Goal: Book appointment/travel/reservation

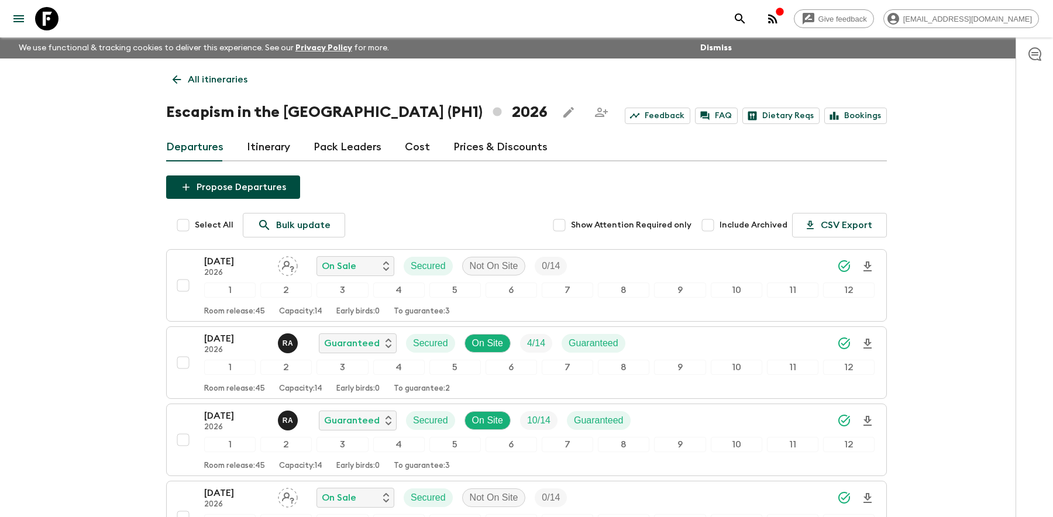
click at [745, 20] on icon "search adventures" at bounding box center [740, 18] width 10 height 10
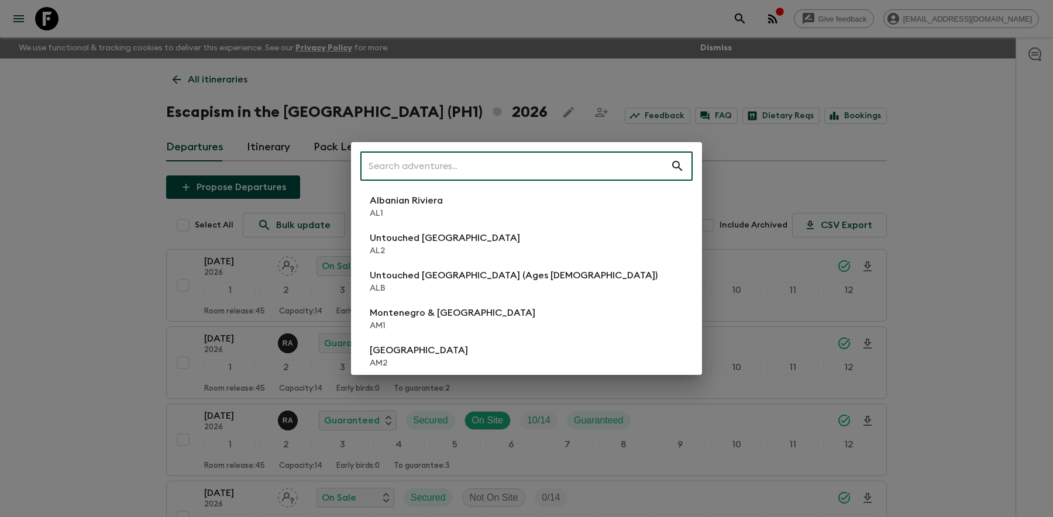
click at [551, 166] on input "text" at bounding box center [515, 166] width 310 height 33
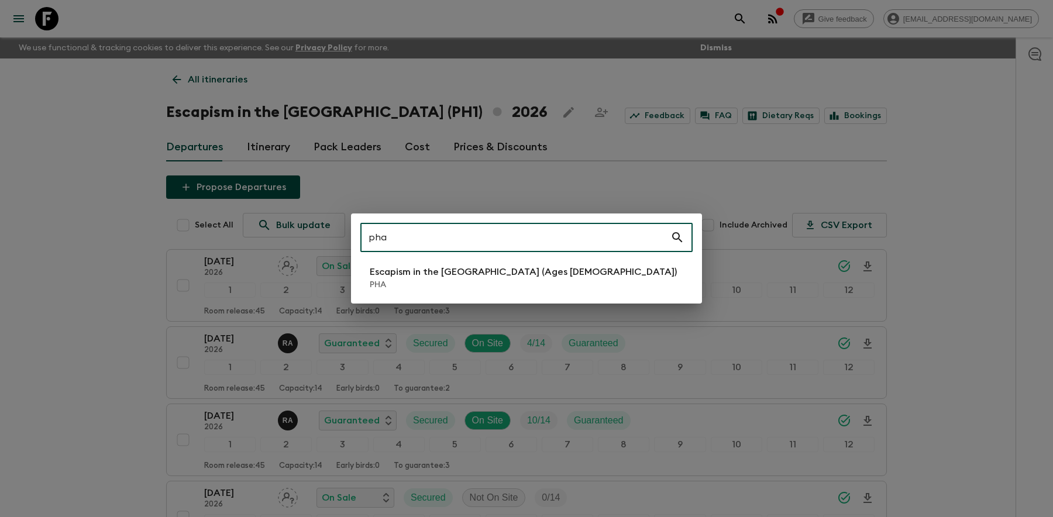
type input "pha"
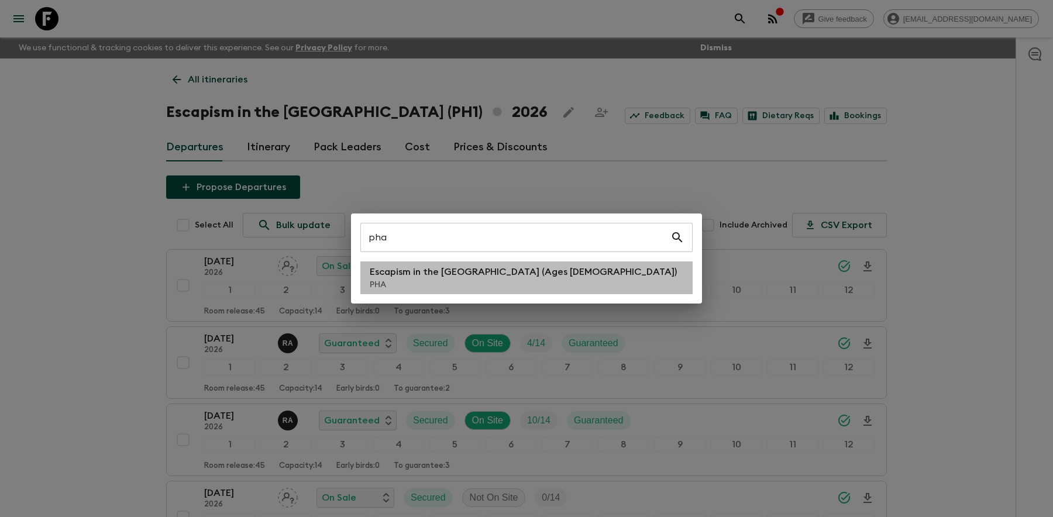
click at [456, 273] on p "Escapism in the [GEOGRAPHIC_DATA] (Ages [DEMOGRAPHIC_DATA])" at bounding box center [523, 272] width 307 height 14
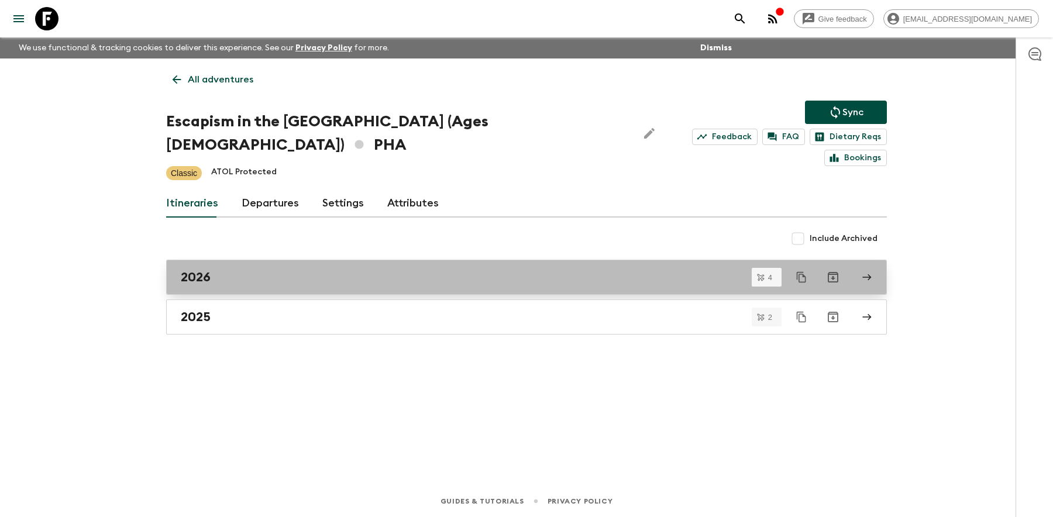
click at [268, 270] on div "2026" at bounding box center [515, 277] width 669 height 15
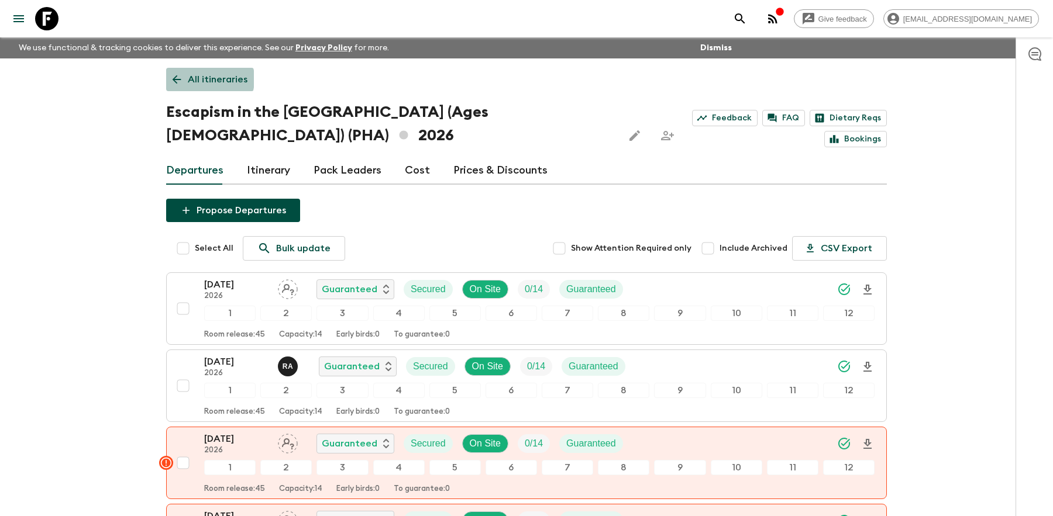
click at [195, 79] on p "All itineraries" at bounding box center [218, 80] width 60 height 14
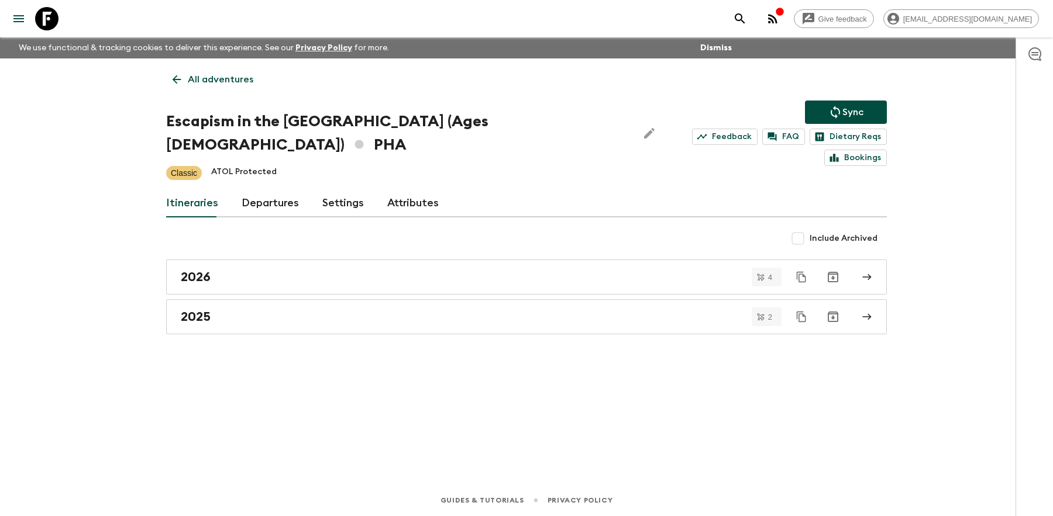
click at [747, 18] on icon "search adventures" at bounding box center [740, 19] width 14 height 14
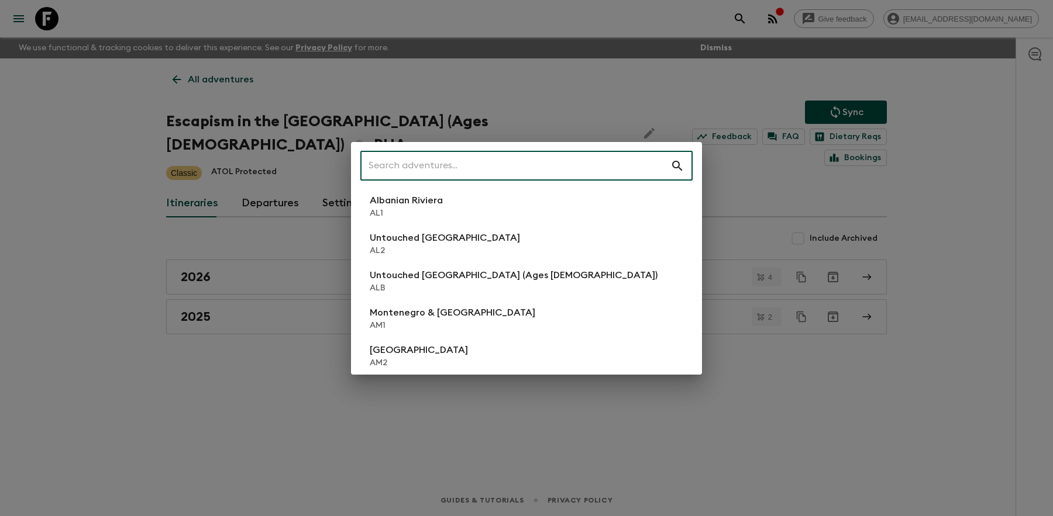
click at [447, 165] on input "text" at bounding box center [515, 166] width 310 height 33
type input "o"
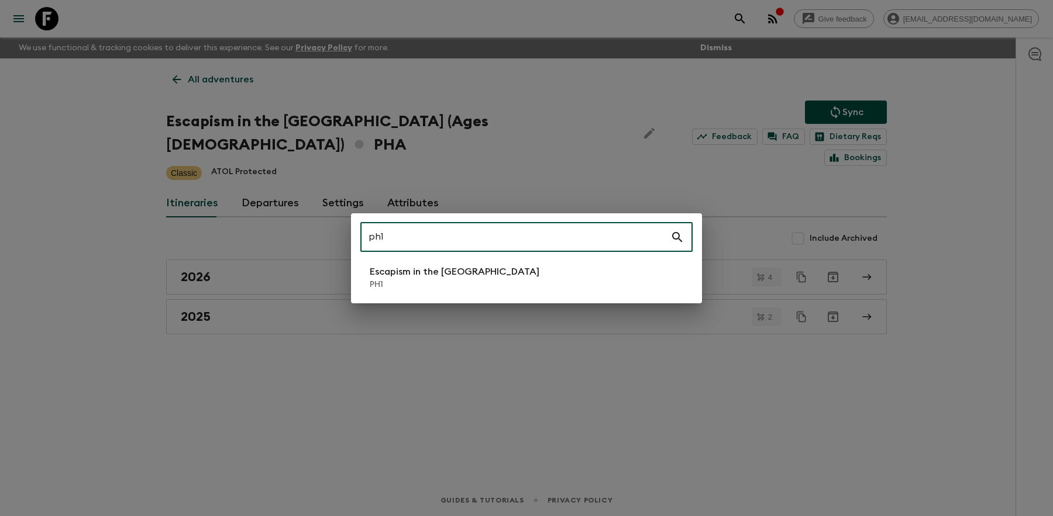
type input "ph1"
click at [430, 274] on p "Escapism in the [GEOGRAPHIC_DATA]" at bounding box center [455, 272] width 170 height 14
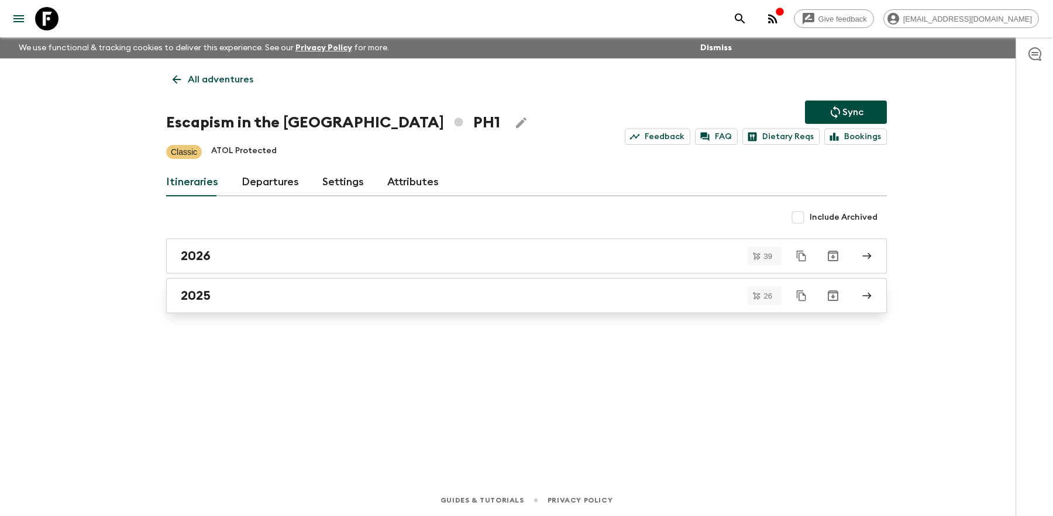
click at [222, 293] on div "2025" at bounding box center [515, 295] width 669 height 15
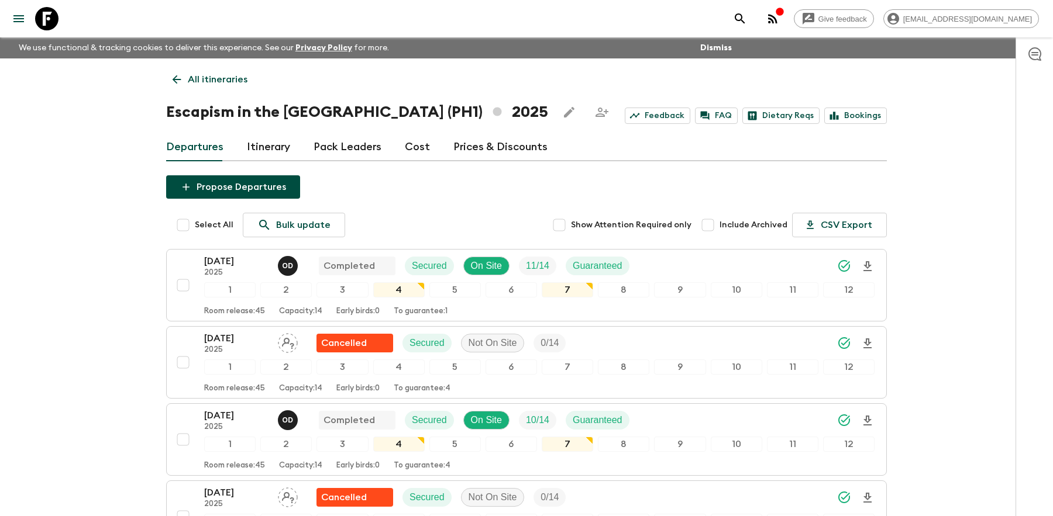
click at [185, 88] on link "All itineraries" at bounding box center [210, 79] width 88 height 23
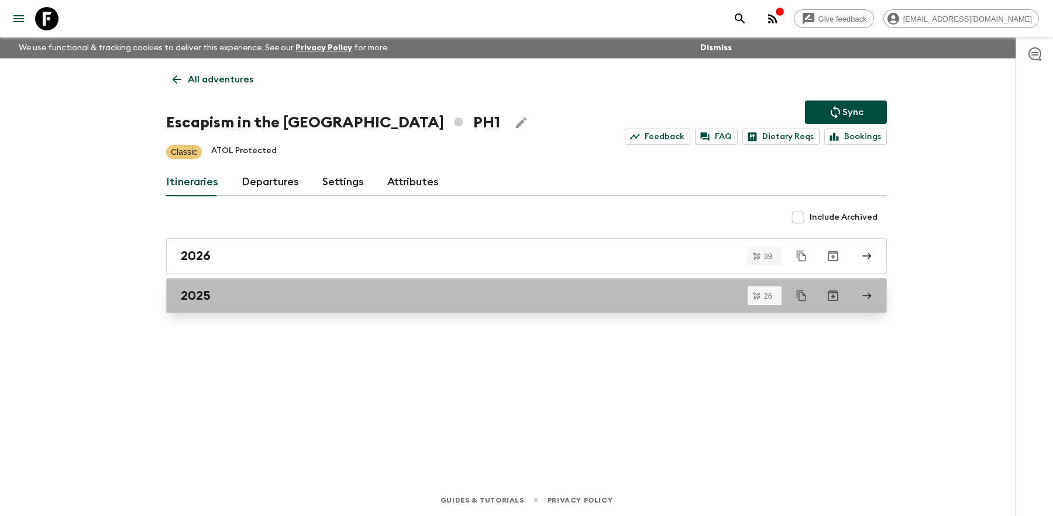
click at [220, 293] on div "2025" at bounding box center [515, 295] width 669 height 15
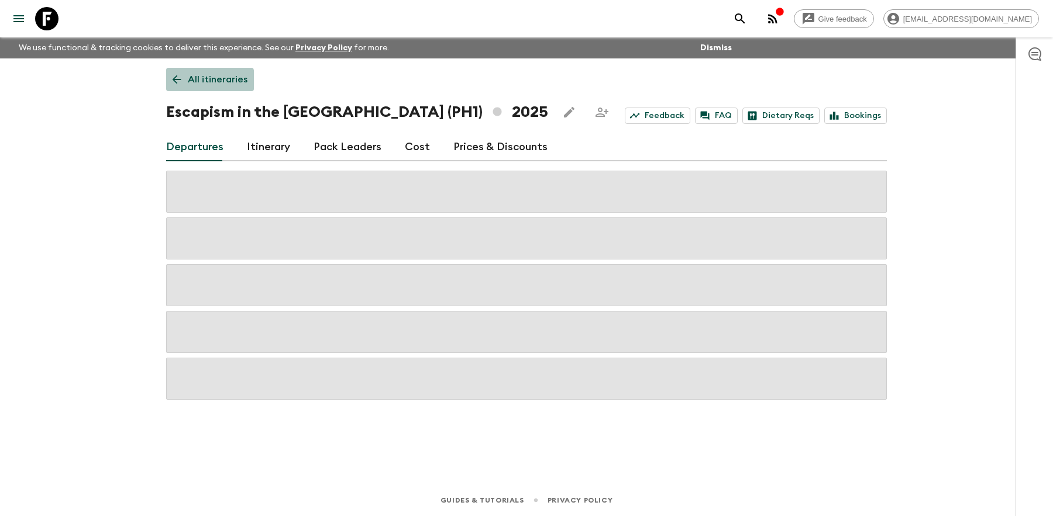
click at [188, 83] on p "All itineraries" at bounding box center [218, 80] width 60 height 14
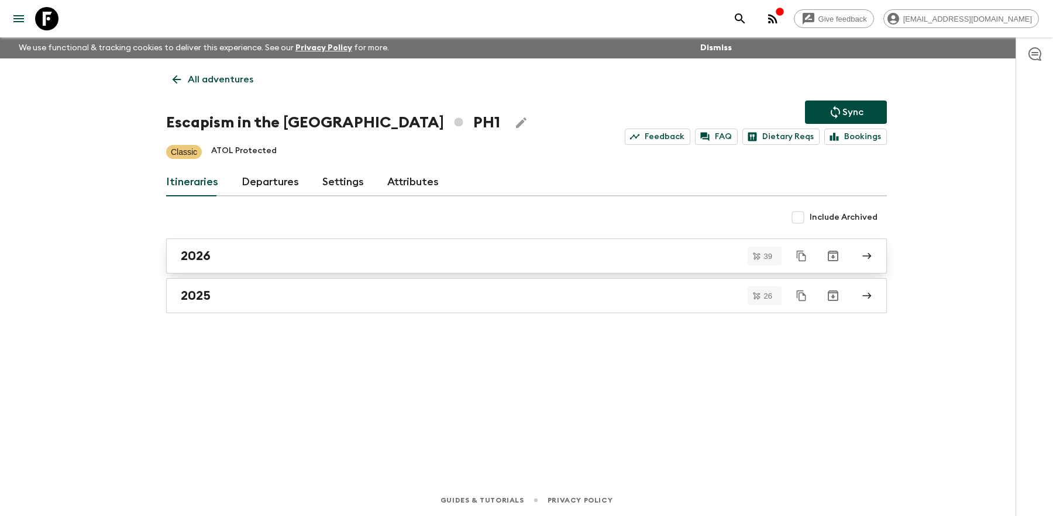
click at [206, 252] on h2 "2026" at bounding box center [196, 256] width 30 height 15
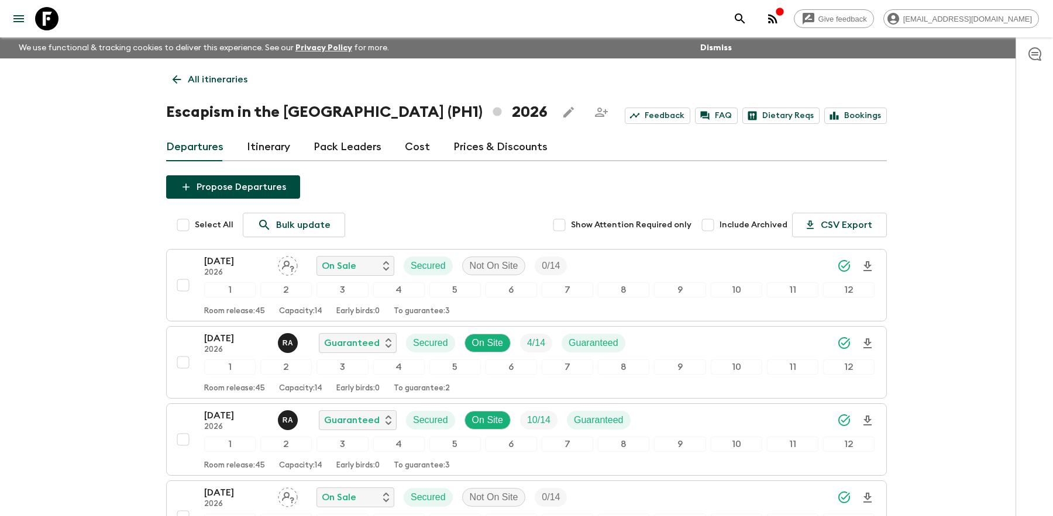
click at [172, 80] on icon at bounding box center [176, 79] width 13 height 13
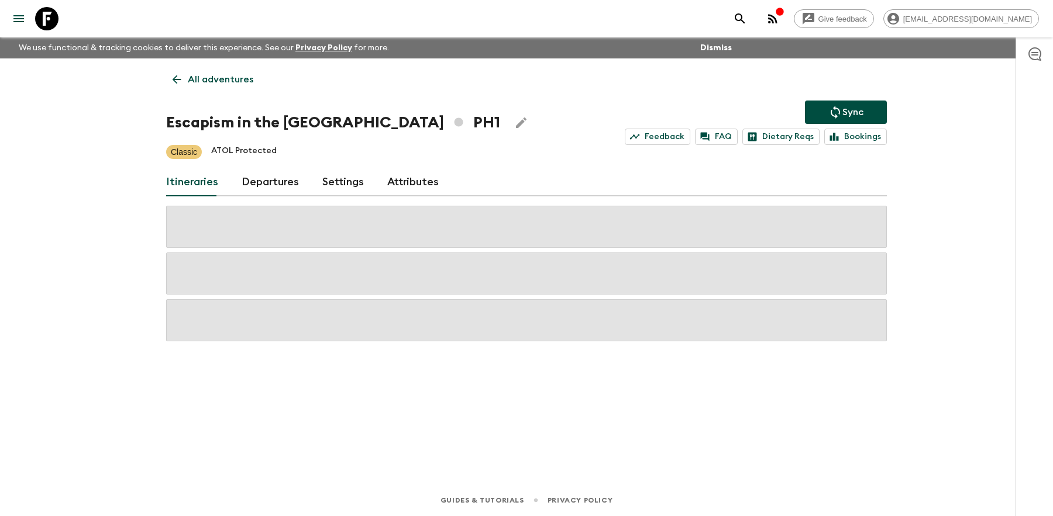
click at [747, 16] on icon "search adventures" at bounding box center [740, 19] width 14 height 14
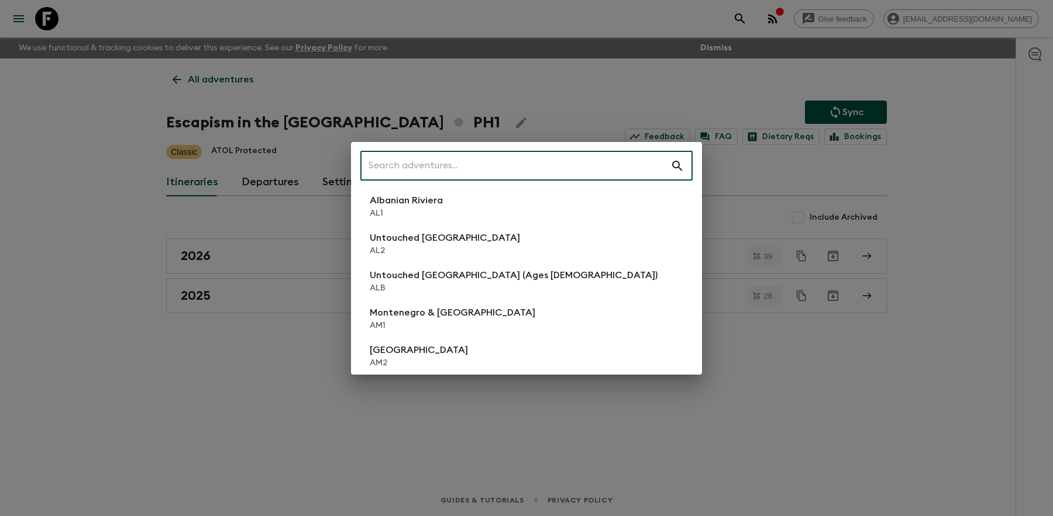
click at [401, 164] on input "text" at bounding box center [515, 166] width 310 height 33
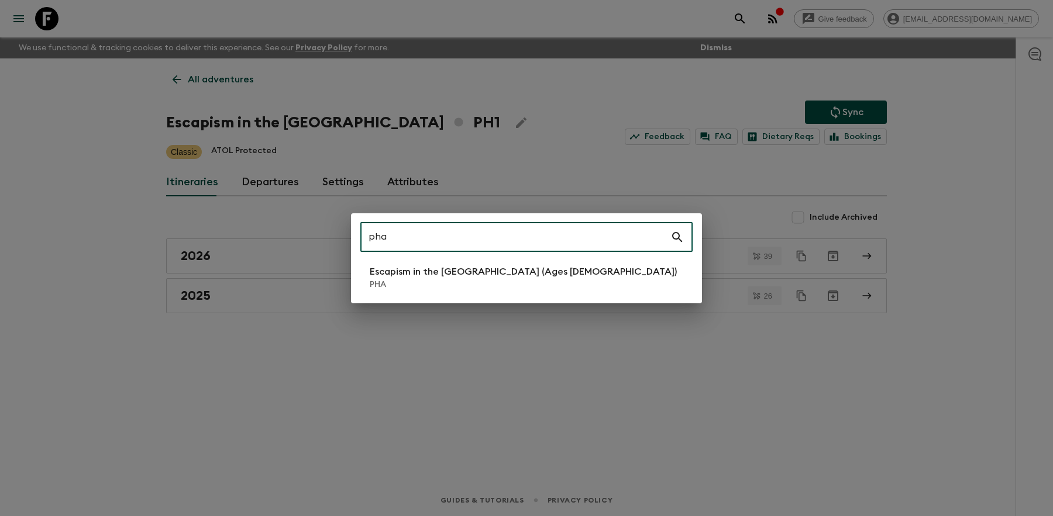
type input "pha"
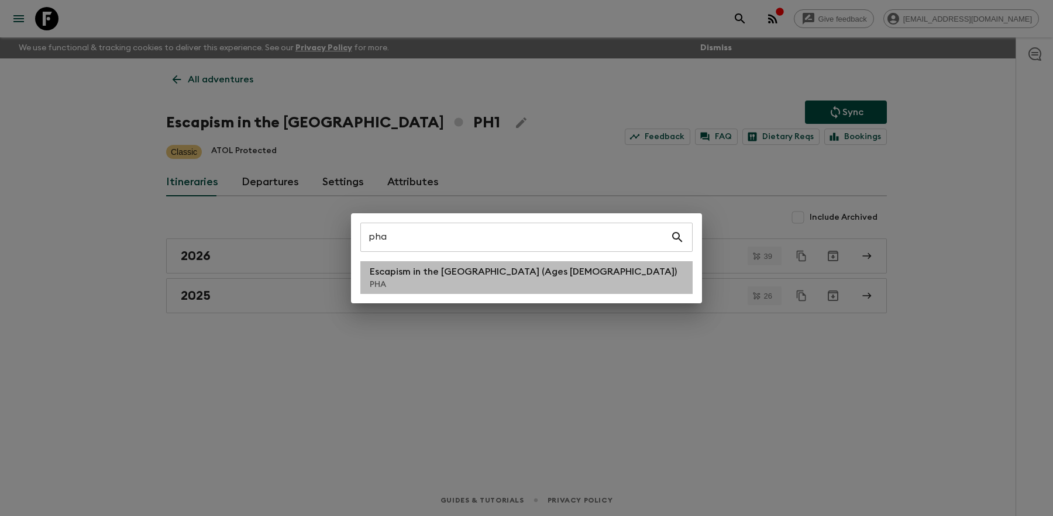
click at [395, 278] on p "Escapism in the [GEOGRAPHIC_DATA] (Ages [DEMOGRAPHIC_DATA])" at bounding box center [523, 272] width 307 height 14
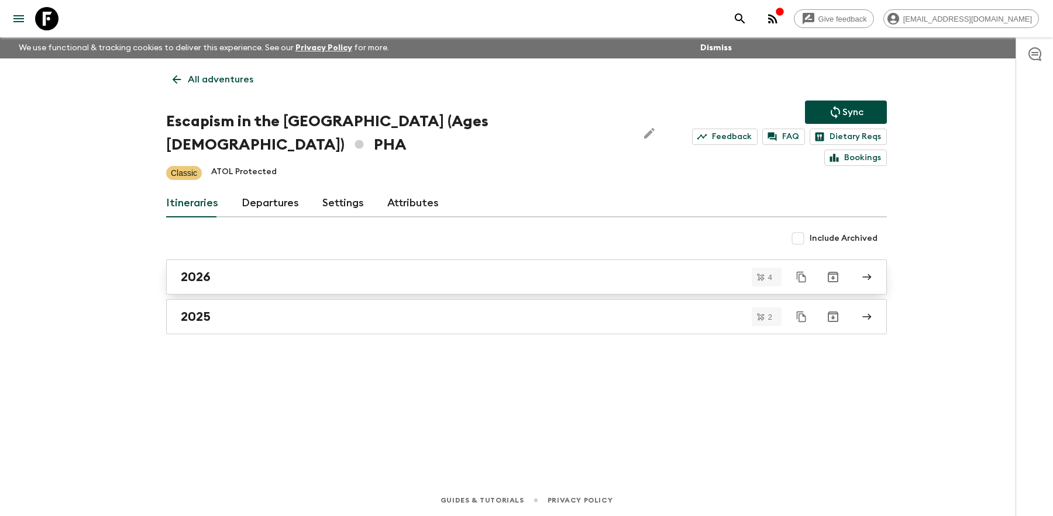
click at [220, 270] on div "2026" at bounding box center [515, 277] width 669 height 15
